Goal: Find specific page/section: Find specific page/section

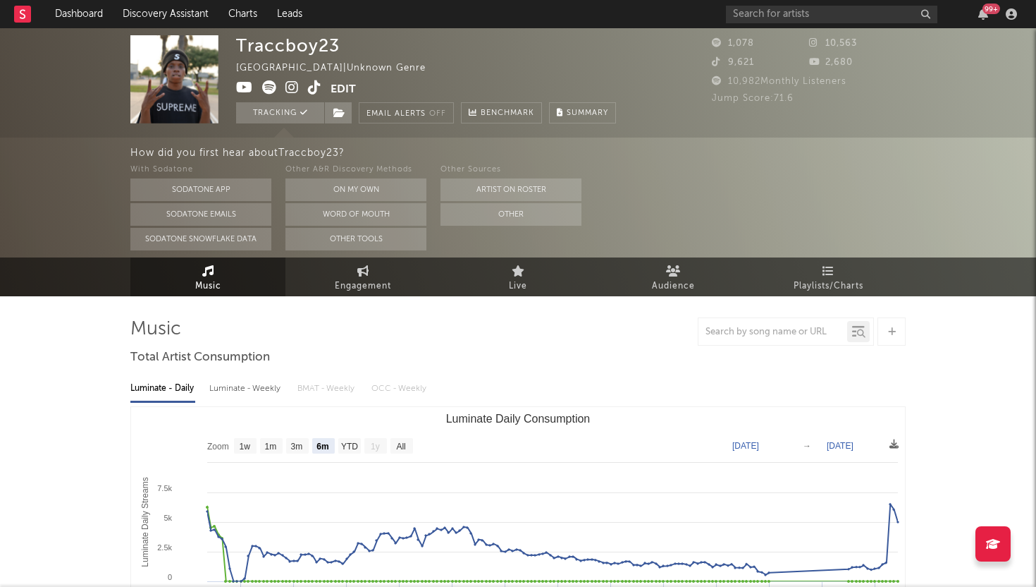
select select "6m"
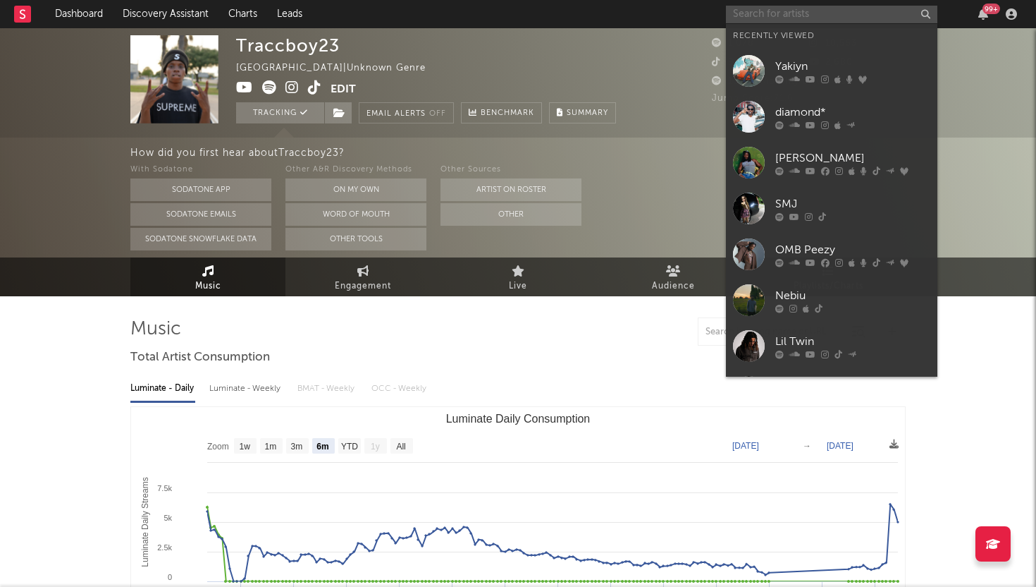
click at [824, 11] on input "text" at bounding box center [832, 15] width 212 height 18
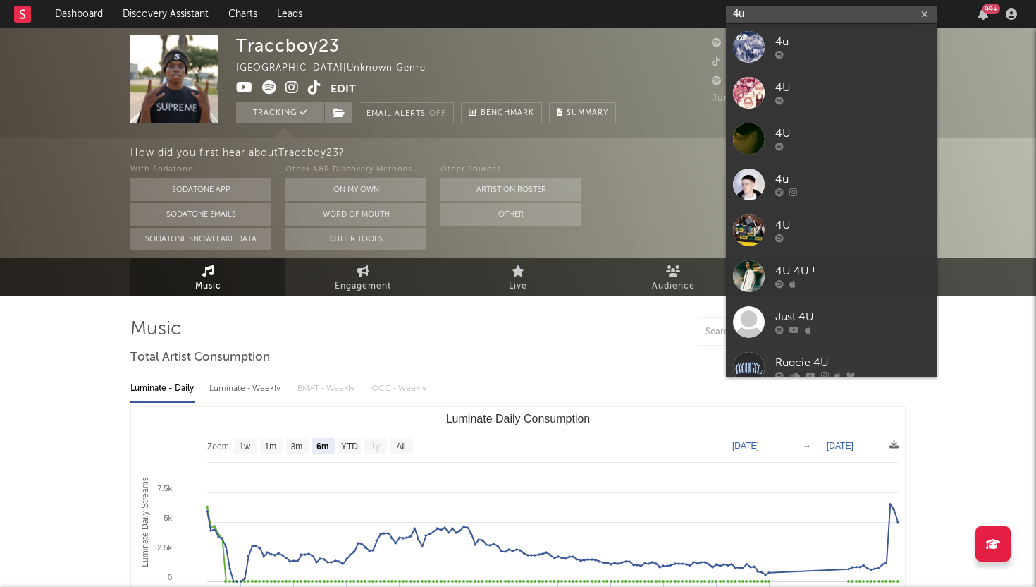
type input "4"
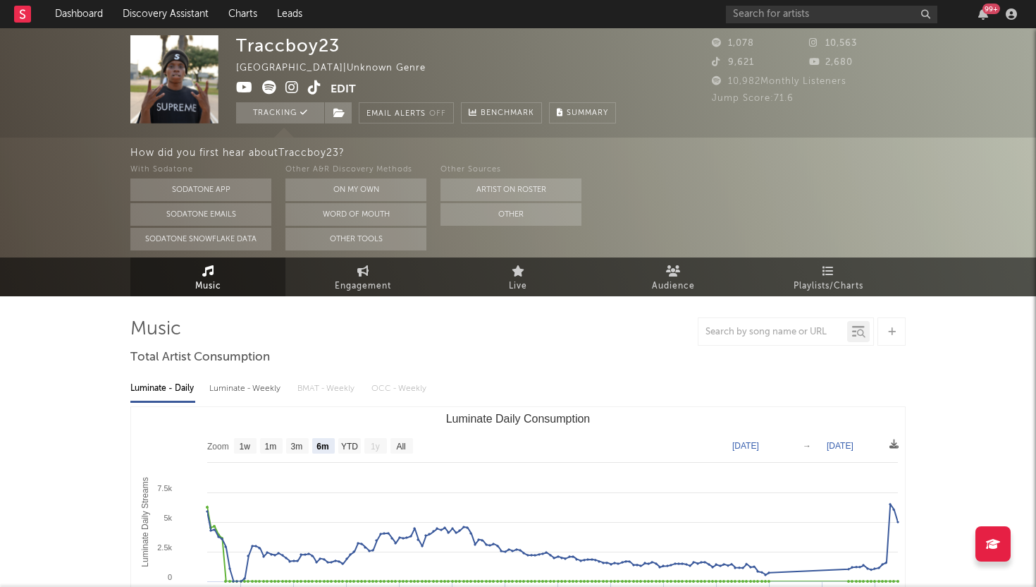
click at [28, 14] on rect at bounding box center [22, 14] width 17 height 17
